Goal: Navigation & Orientation: Find specific page/section

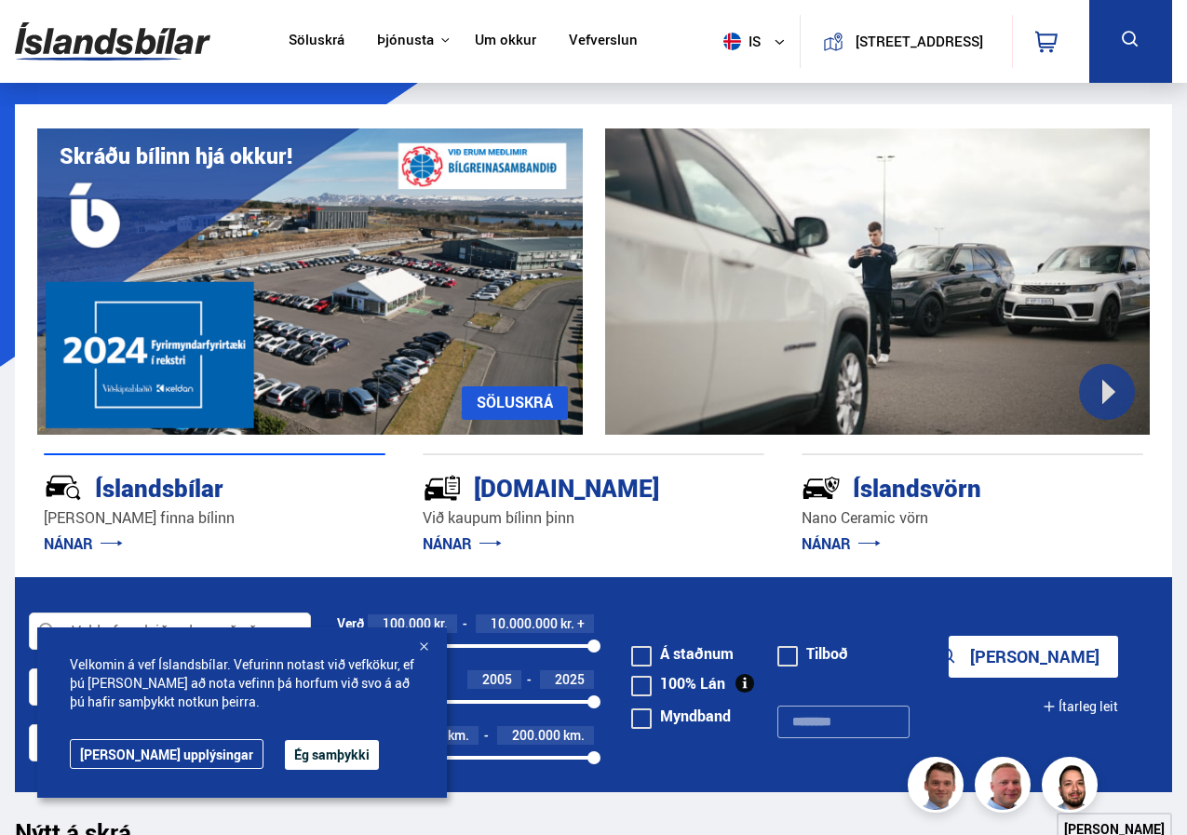
click at [488, 40] on link "Um okkur" at bounding box center [505, 42] width 61 height 20
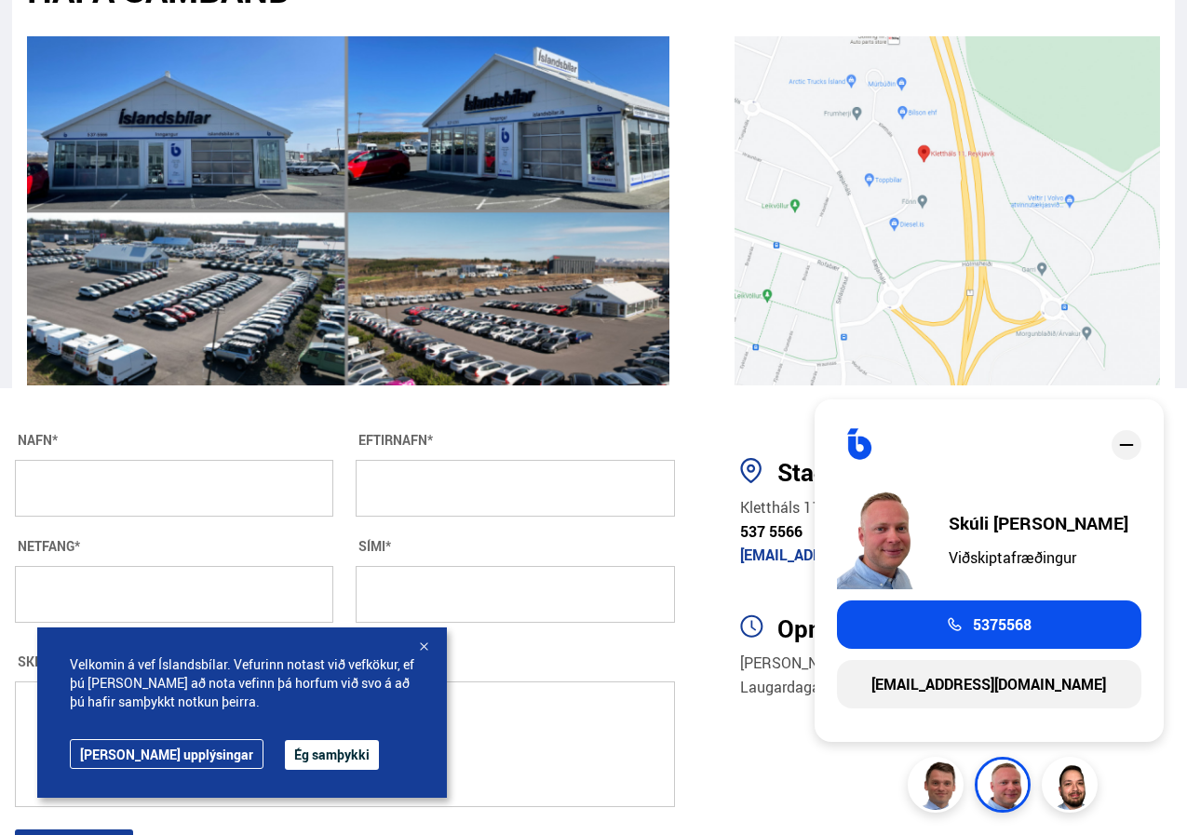
scroll to position [3258, 0]
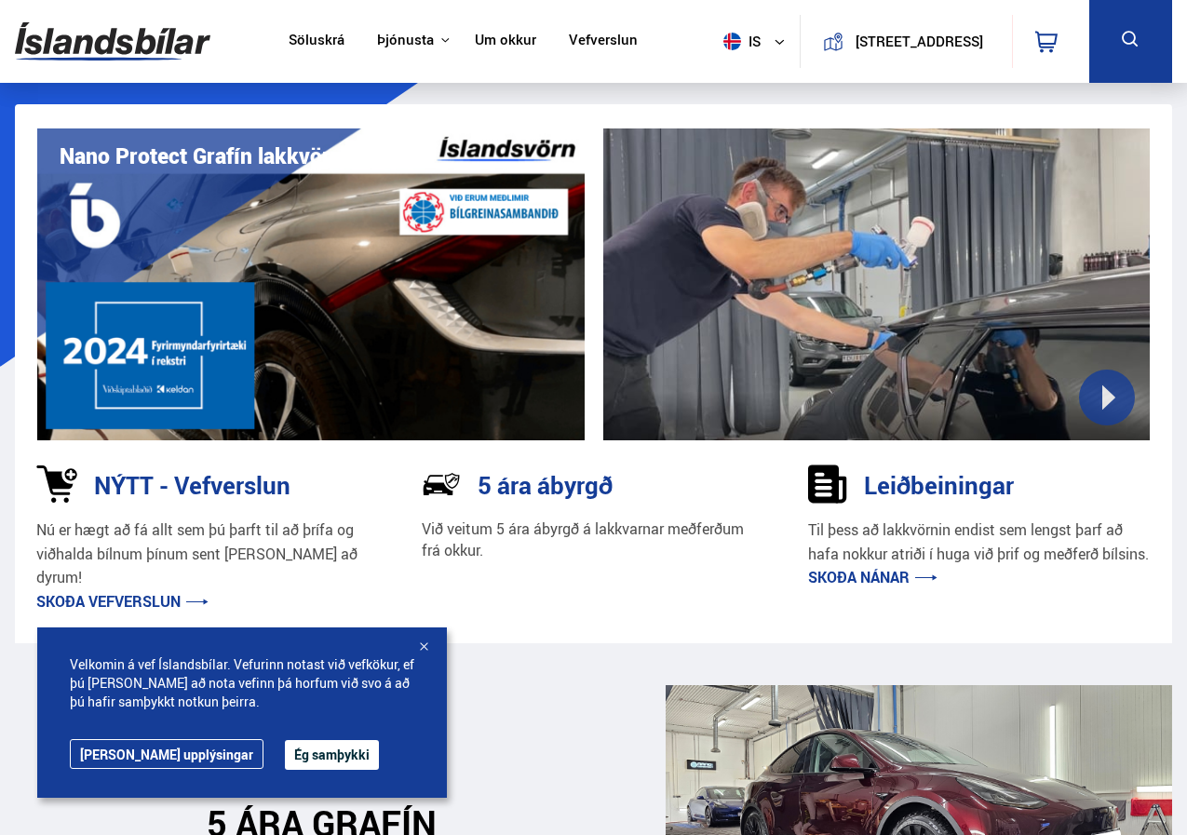
click at [491, 35] on link "Um okkur" at bounding box center [505, 42] width 61 height 20
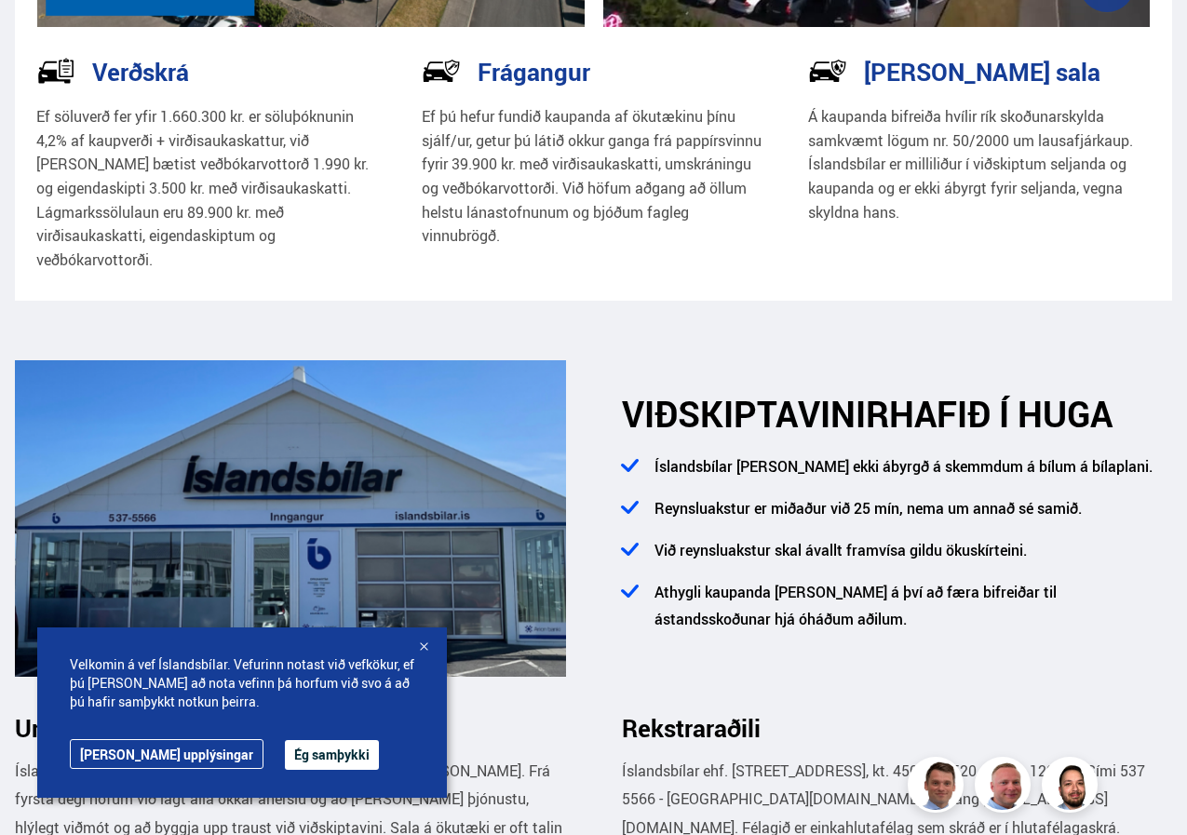
scroll to position [465, 0]
